Goal: Task Accomplishment & Management: Use online tool/utility

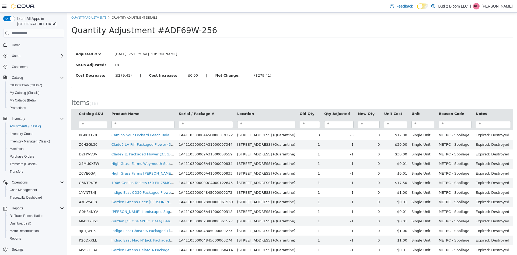
scroll to position [54, 0]
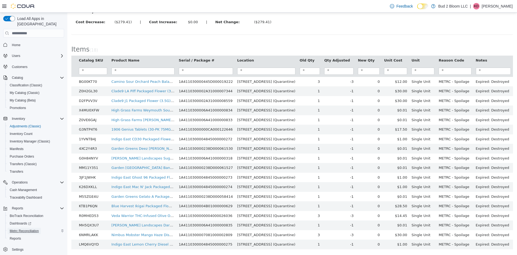
click at [23, 229] on span "Metrc Reconciliation" at bounding box center [24, 231] width 29 height 4
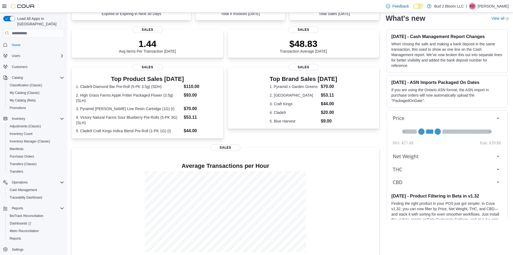
scroll to position [117, 0]
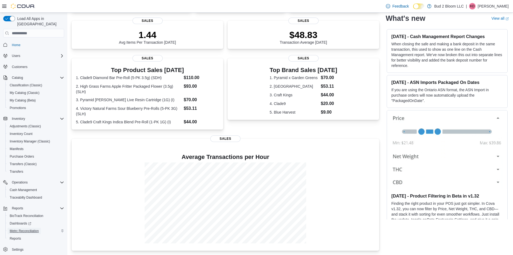
click at [26, 229] on span "Metrc Reconciliation" at bounding box center [24, 231] width 29 height 4
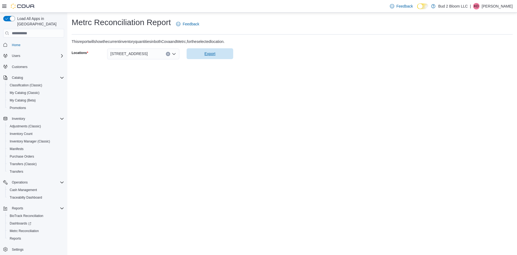
click at [203, 55] on span "Export" at bounding box center [210, 53] width 40 height 11
